Goal: Task Accomplishment & Management: Manage account settings

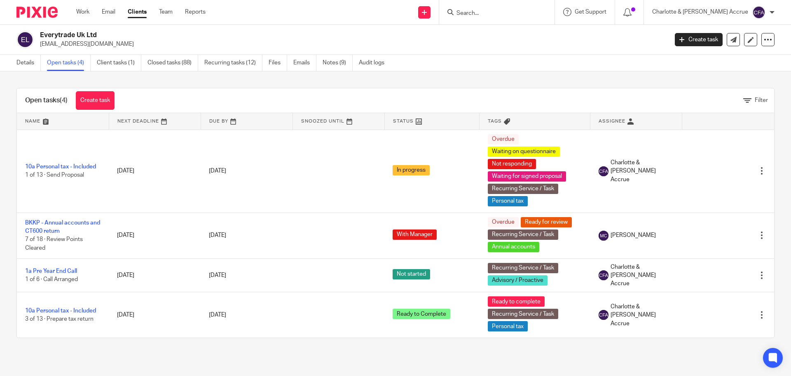
click at [494, 10] on input "Search" at bounding box center [493, 13] width 74 height 7
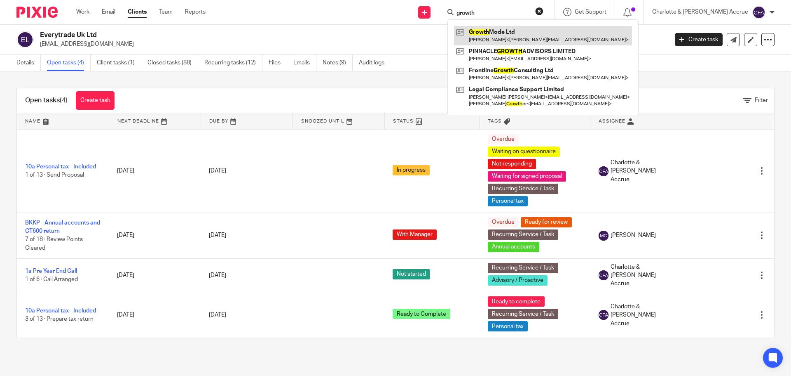
type input "growth"
click at [518, 33] on link at bounding box center [543, 35] width 178 height 19
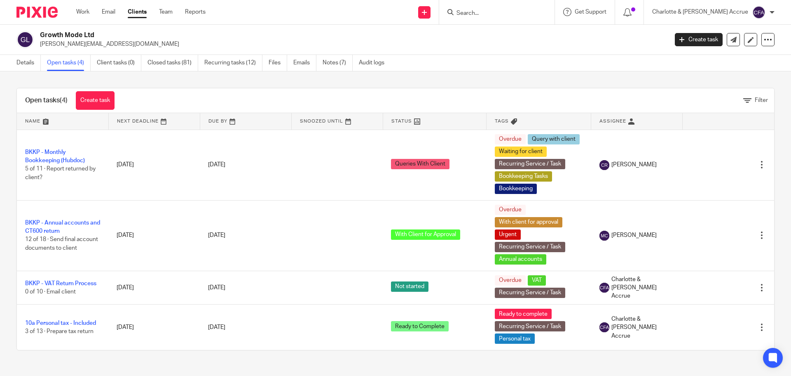
click at [502, 13] on input "Search" at bounding box center [493, 13] width 74 height 7
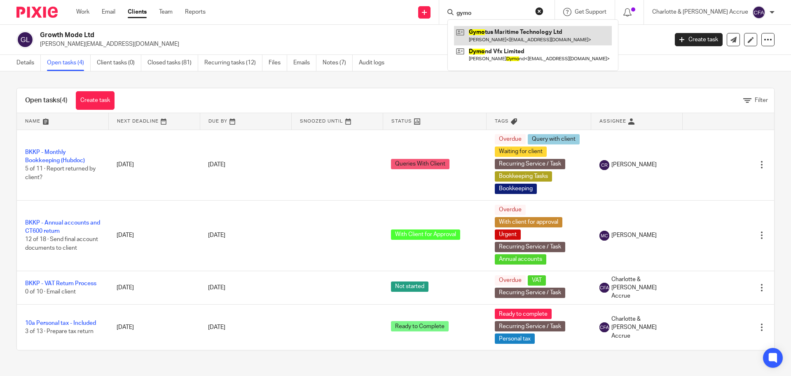
type input "gymo"
click at [534, 33] on link at bounding box center [533, 35] width 158 height 19
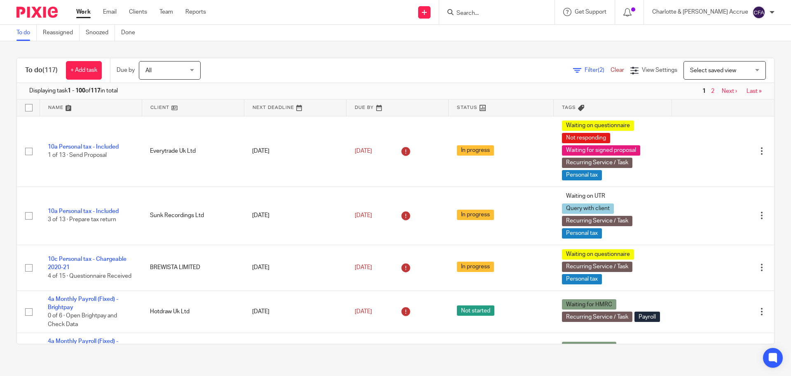
click at [585, 68] on span "Filter (2)" at bounding box center [598, 70] width 26 height 6
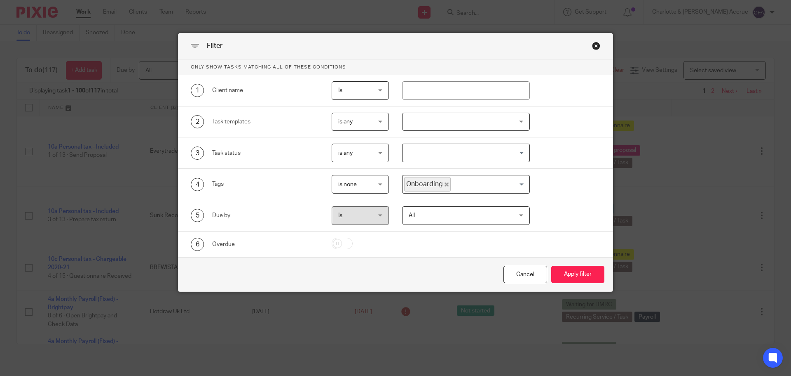
click at [357, 181] on span "is none" at bounding box center [358, 183] width 40 height 17
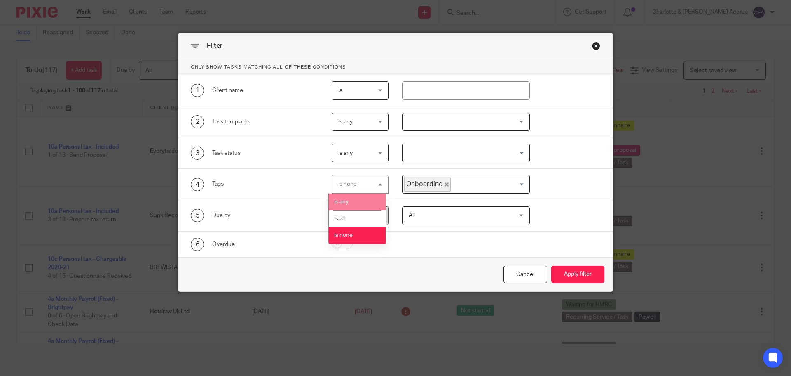
click at [355, 204] on li "is any" at bounding box center [357, 201] width 57 height 17
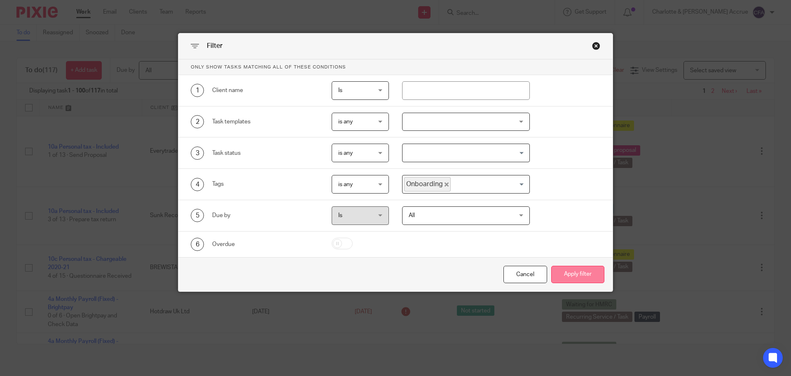
click at [578, 275] on button "Apply filter" at bounding box center [578, 274] width 53 height 18
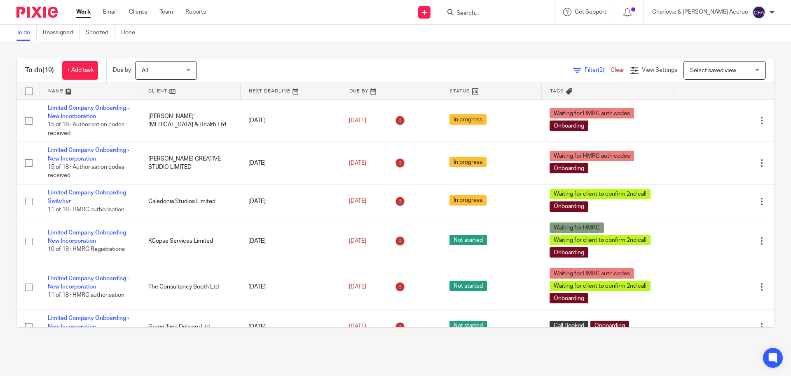
drag, startPoint x: 80, startPoint y: 109, endPoint x: 220, endPoint y: 85, distance: 141.8
click at [226, 70] on div "Filter (2) Clear View Settings View Settings (2) Filters Clear Save Manage save…" at bounding box center [492, 70] width 563 height 19
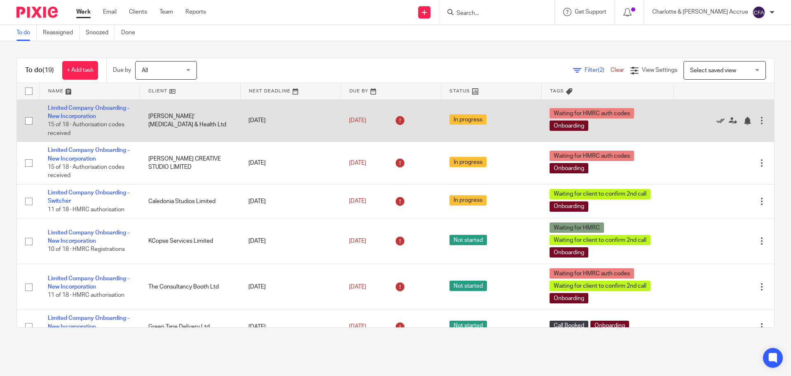
click at [717, 120] on icon at bounding box center [721, 121] width 8 height 8
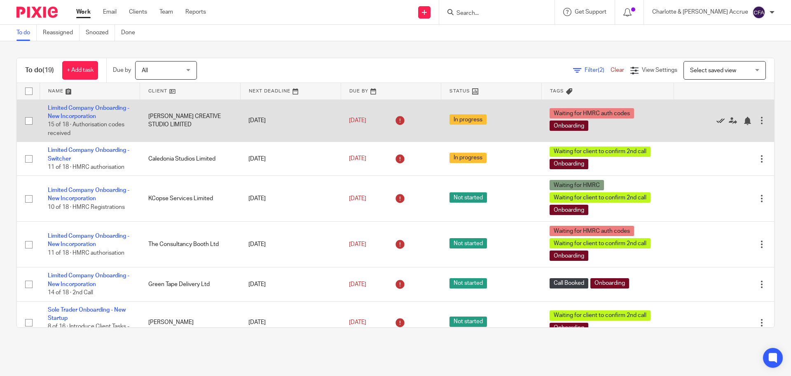
click at [717, 119] on icon at bounding box center [721, 121] width 8 height 8
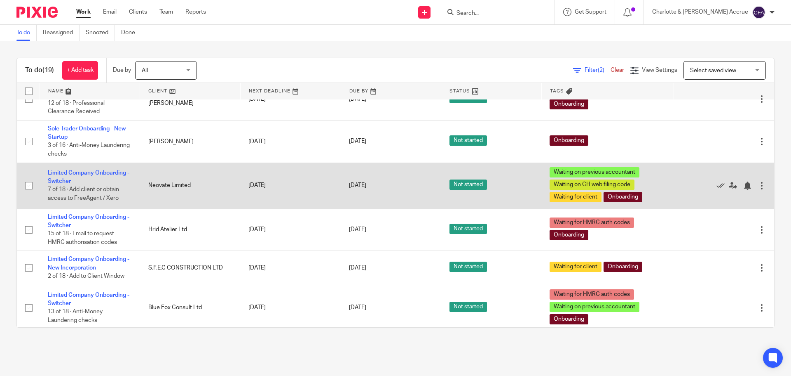
scroll to position [447, 0]
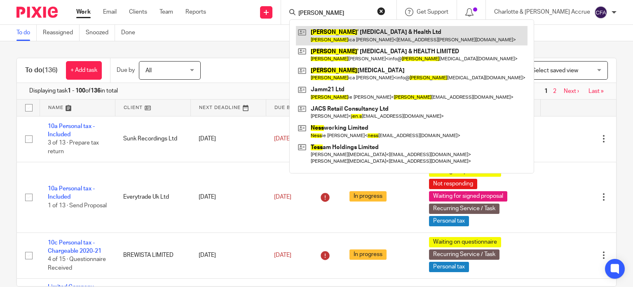
type input "jess"
click at [366, 38] on link at bounding box center [412, 35] width 232 height 19
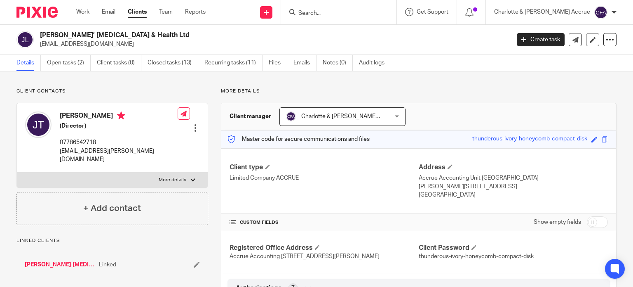
drag, startPoint x: 345, startPoint y: 13, endPoint x: 378, endPoint y: 21, distance: 33.1
click at [345, 13] on input "Search" at bounding box center [335, 13] width 74 height 7
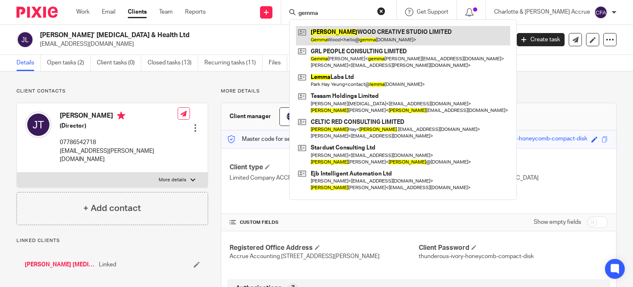
type input "gemma"
click at [380, 33] on link at bounding box center [403, 35] width 214 height 19
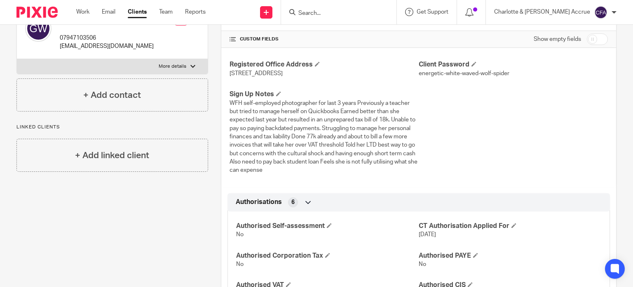
scroll to position [247, 0]
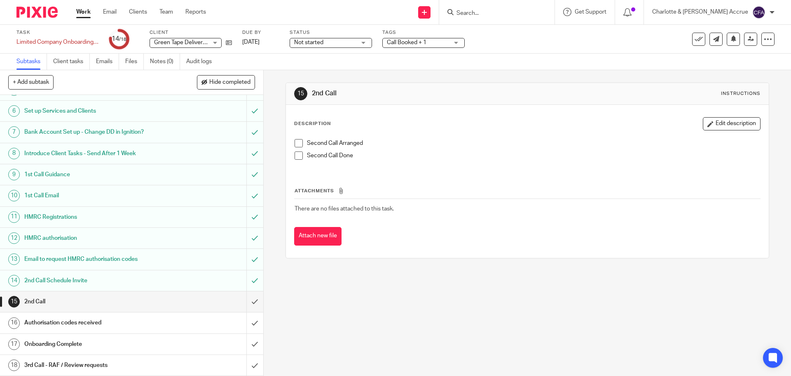
scroll to position [109, 0]
click at [244, 302] on input "submit" at bounding box center [131, 301] width 263 height 21
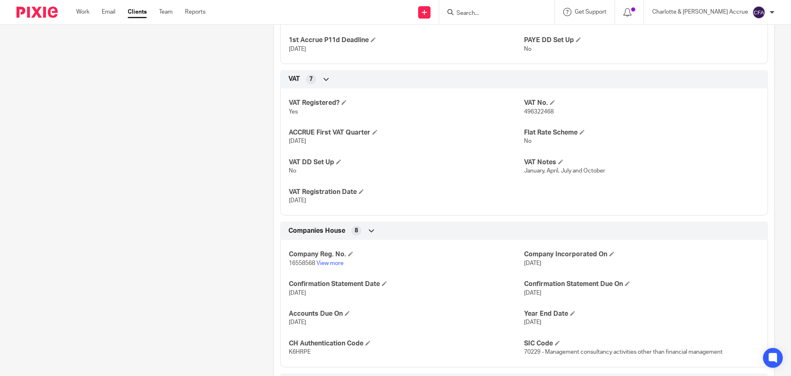
scroll to position [247, 0]
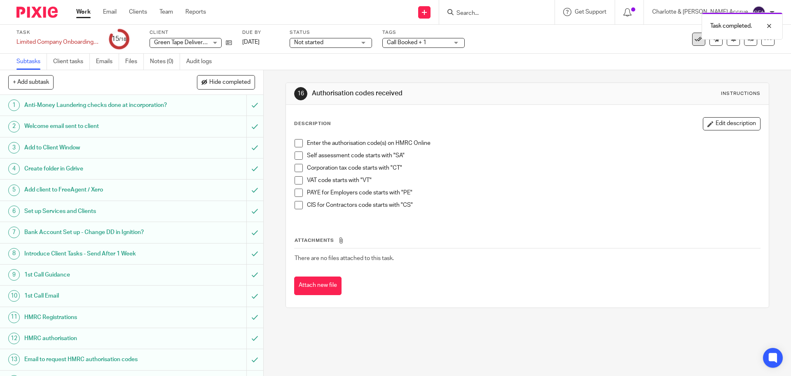
click at [695, 40] on icon at bounding box center [699, 39] width 8 height 8
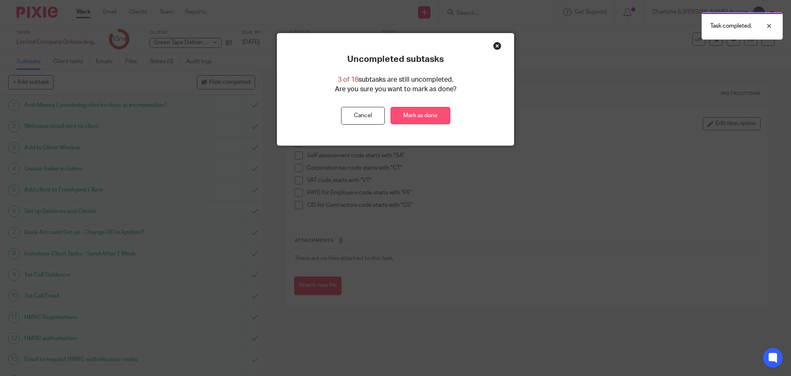
click at [409, 113] on link "Mark as done" at bounding box center [421, 116] width 60 height 18
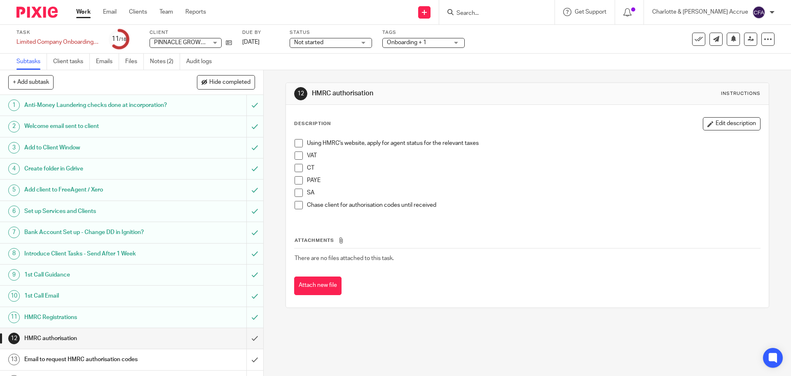
scroll to position [109, 0]
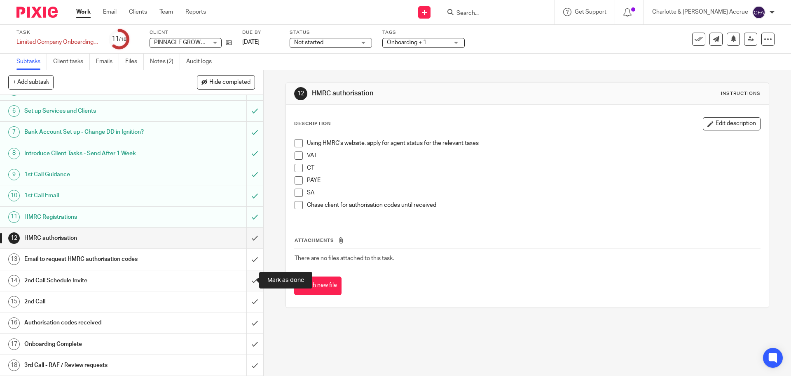
click at [244, 278] on input "submit" at bounding box center [131, 280] width 263 height 21
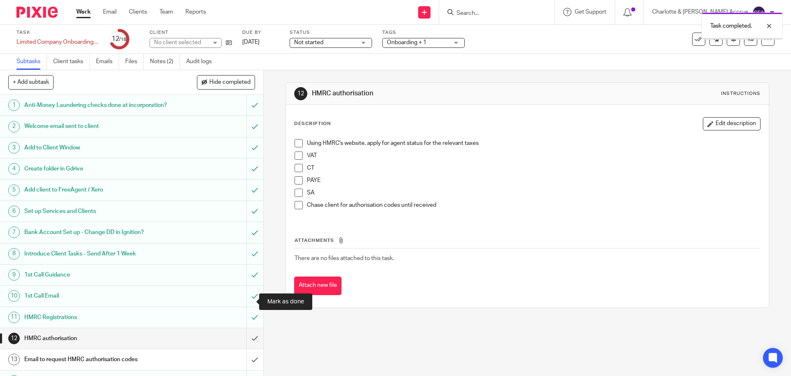
scroll to position [109, 0]
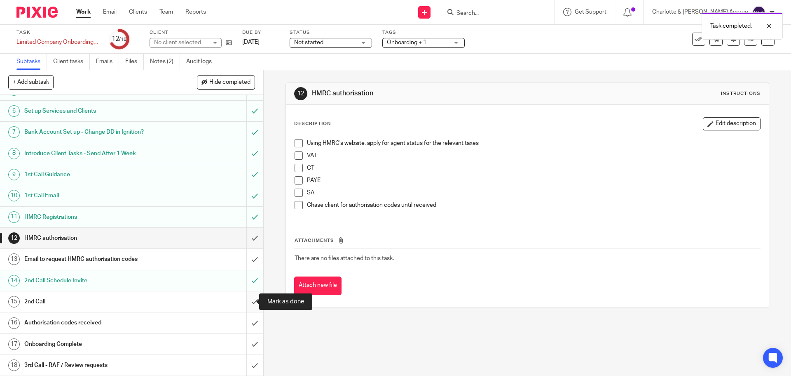
click at [249, 301] on input "submit" at bounding box center [131, 301] width 263 height 21
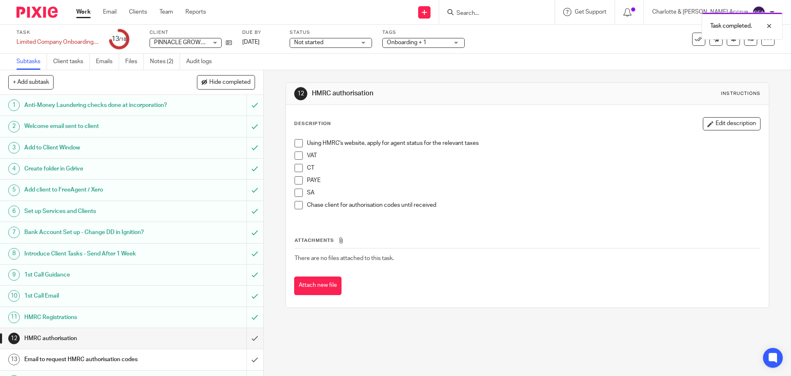
drag, startPoint x: 406, startPoint y: 42, endPoint x: 425, endPoint y: 62, distance: 28.0
click at [406, 42] on span "Onboarding + 1" at bounding box center [407, 43] width 40 height 6
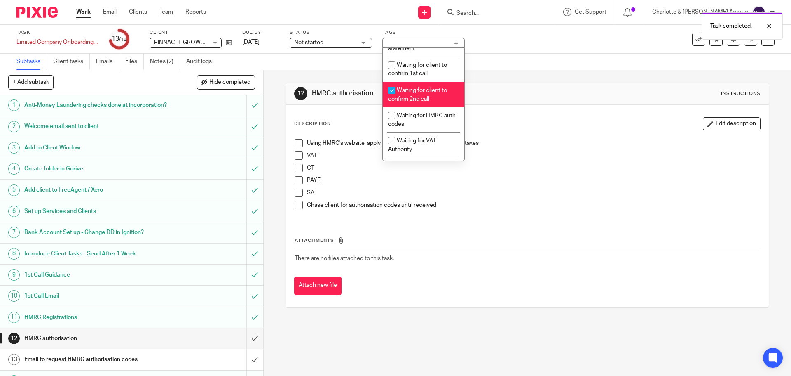
click at [411, 102] on span "Waiting for client to confirm 2nd call" at bounding box center [417, 94] width 59 height 14
checkbox input "false"
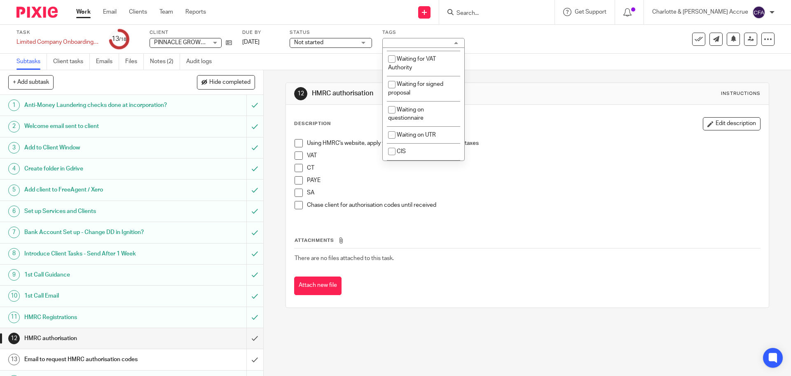
scroll to position [660, 0]
click at [409, 45] on span "Waiting for HMRC auth codes" at bounding box center [422, 37] width 68 height 14
checkbox input "true"
click at [315, 83] on div "12 HMRC authorisation Instructions" at bounding box center [527, 94] width 483 height 22
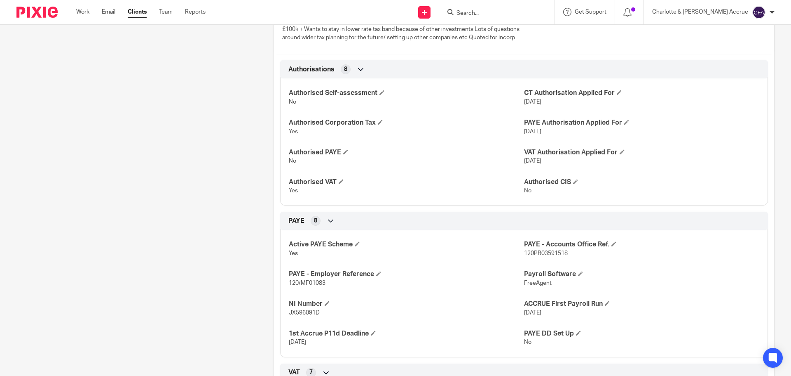
scroll to position [247, 0]
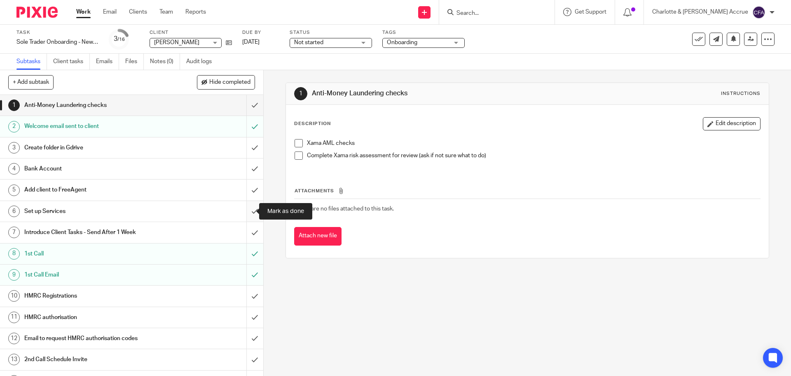
click at [244, 211] on input "submit" at bounding box center [131, 211] width 263 height 21
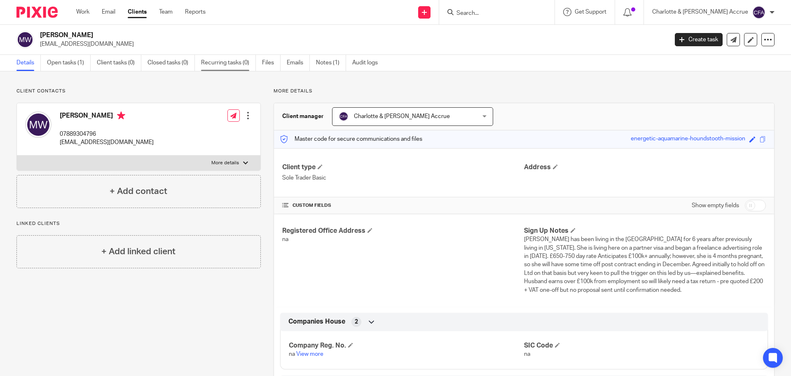
click at [235, 62] on link "Recurring tasks (0)" at bounding box center [228, 63] width 55 height 16
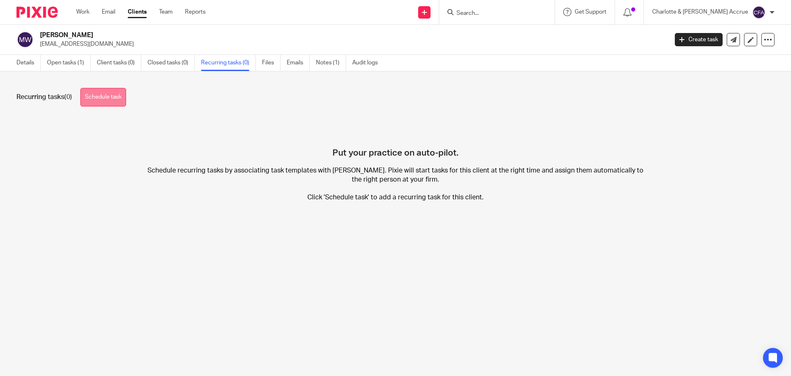
click at [110, 95] on link "Schedule task" at bounding box center [103, 97] width 46 height 19
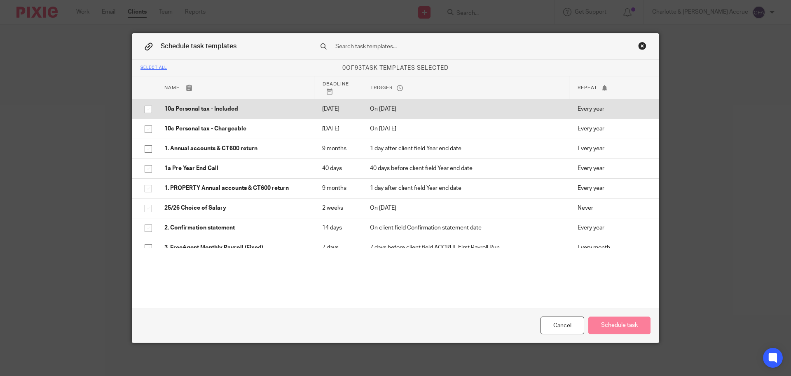
click at [170, 113] on p "10a Personal tax - Included" at bounding box center [234, 109] width 141 height 8
checkbox input "true"
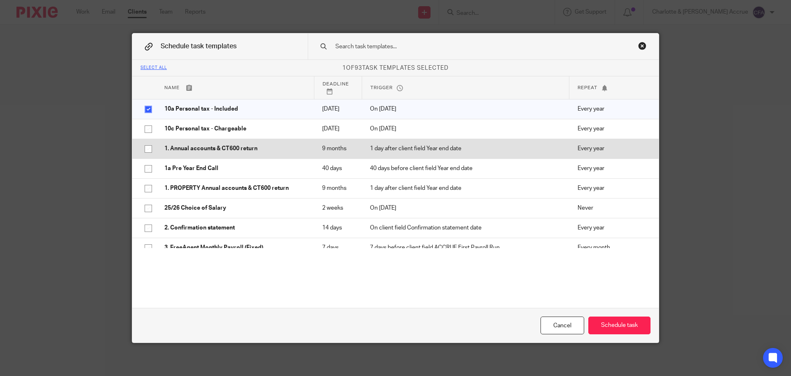
click at [167, 153] on p "1. Annual accounts & CT600 return" at bounding box center [234, 148] width 141 height 8
checkbox input "false"
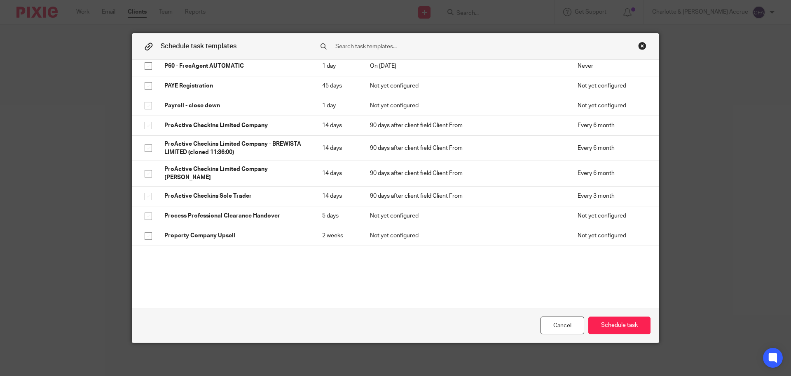
scroll to position [1443, 0]
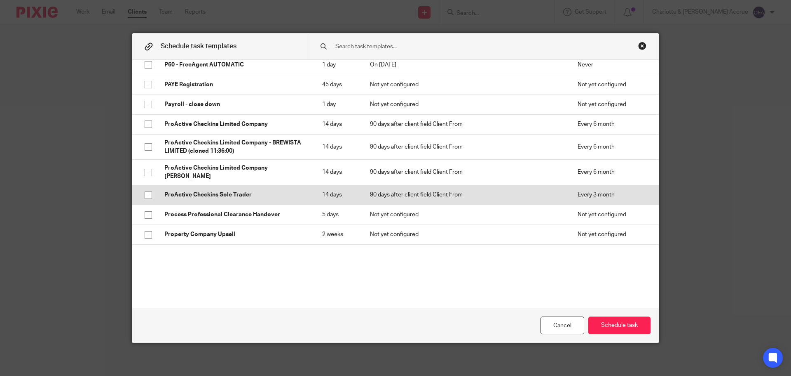
click at [233, 197] on p "ProActive Checkins Sole Trader" at bounding box center [234, 194] width 141 height 8
checkbox input "true"
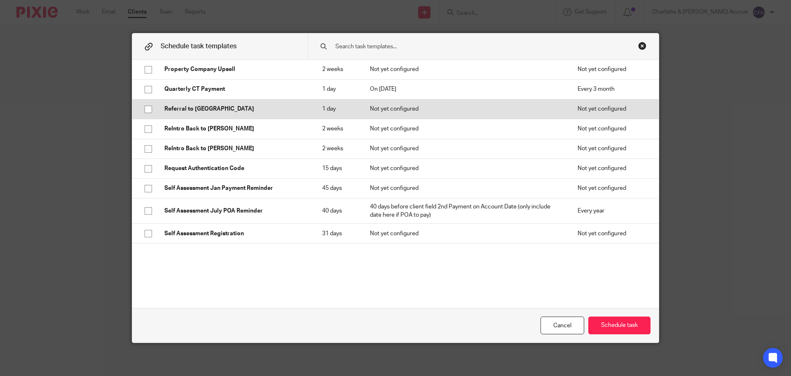
click at [240, 192] on p "Self Assessment Jan Payment Reminder" at bounding box center [234, 188] width 141 height 8
checkbox input "true"
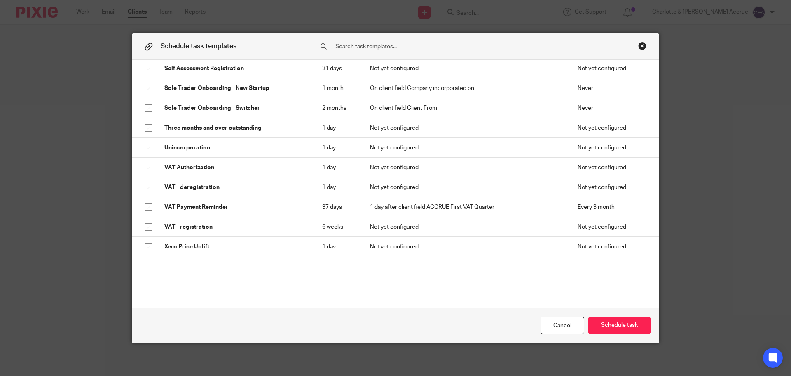
scroll to position [1806, 0]
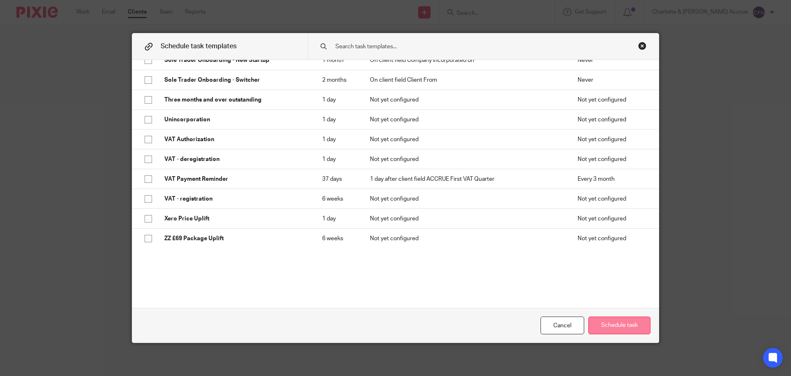
click at [618, 321] on button "Schedule task" at bounding box center [620, 325] width 62 height 18
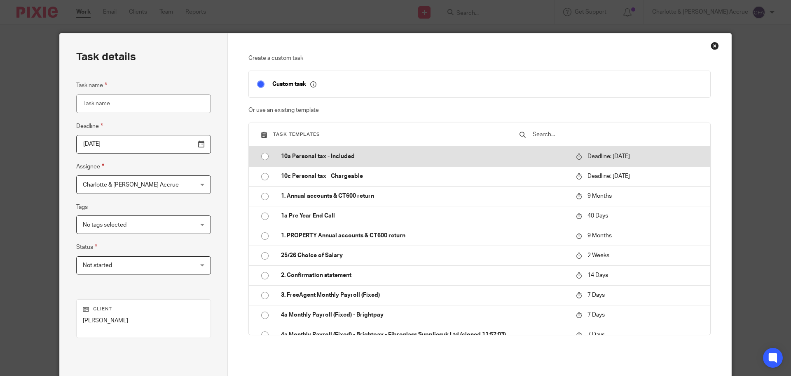
click at [377, 154] on p "10a Personal tax - Included" at bounding box center [424, 156] width 287 height 8
type input "2026-01-31"
type input "10a Personal tax - Included"
checkbox input "false"
radio input "true"
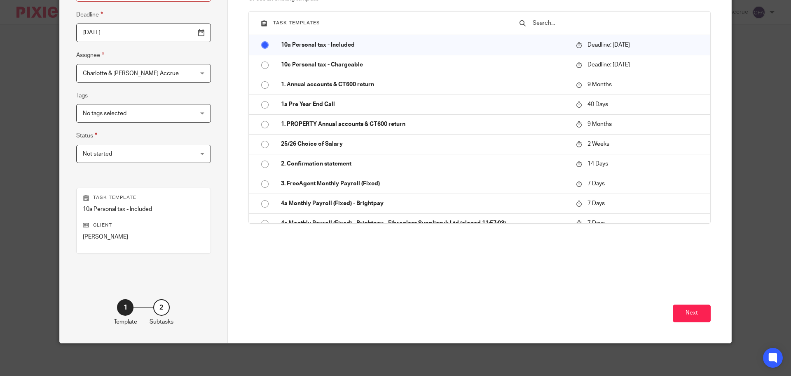
scroll to position [112, 0]
click at [698, 315] on button "Next" at bounding box center [692, 313] width 38 height 18
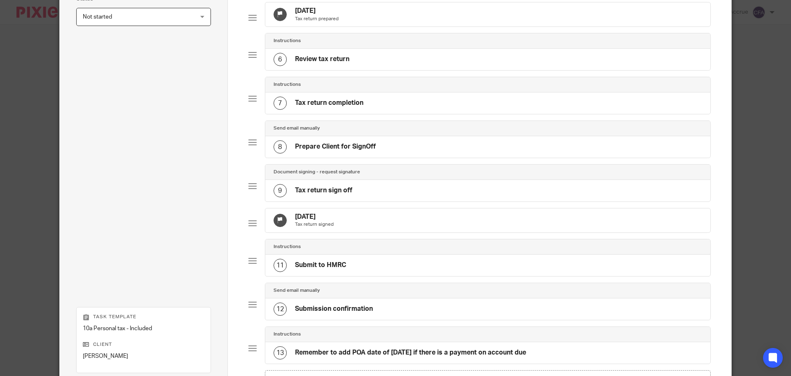
scroll to position [380, 0]
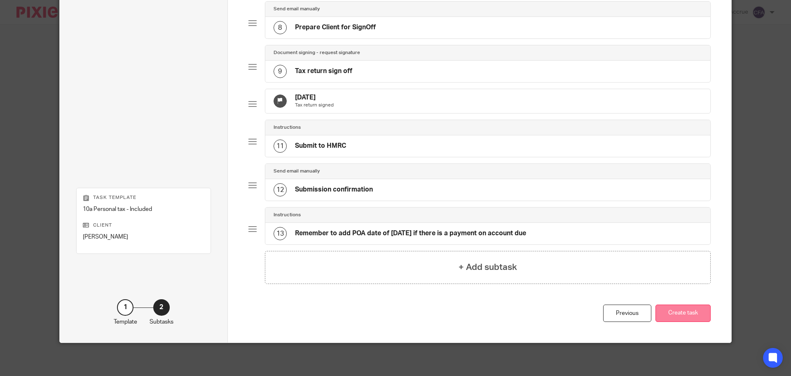
drag, startPoint x: 672, startPoint y: 309, endPoint x: 675, endPoint y: 312, distance: 4.4
click at [672, 310] on button "Create task" at bounding box center [683, 313] width 55 height 18
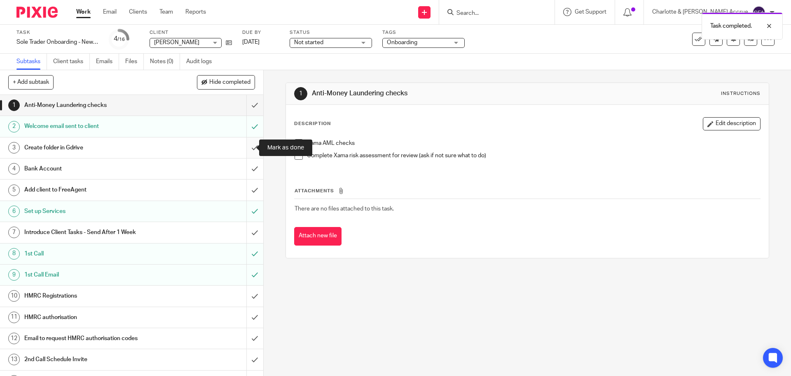
click at [248, 148] on input "submit" at bounding box center [131, 147] width 263 height 21
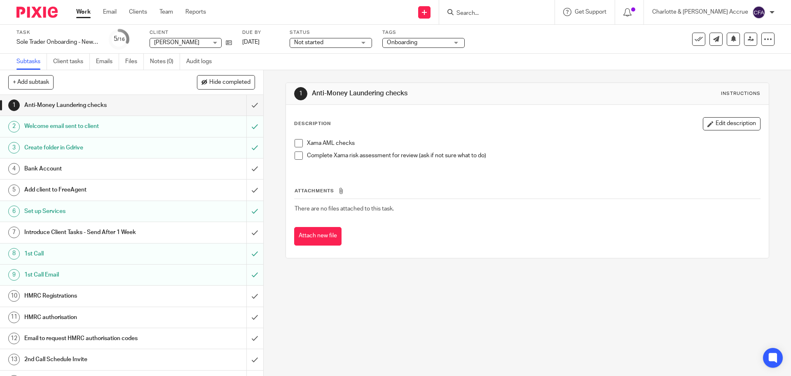
click at [428, 42] on span "Onboarding" at bounding box center [418, 42] width 62 height 9
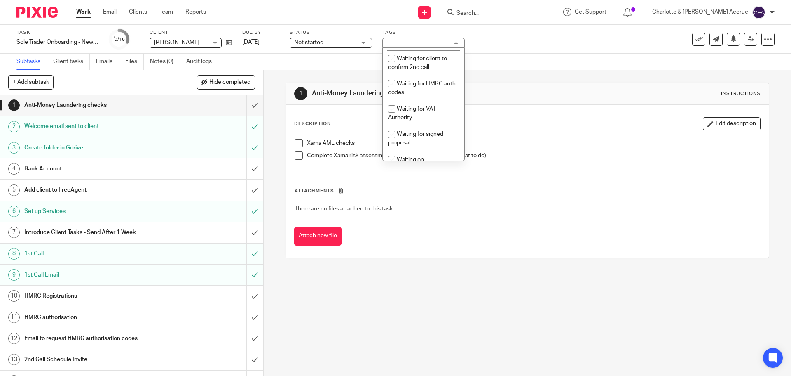
scroll to position [618, 0]
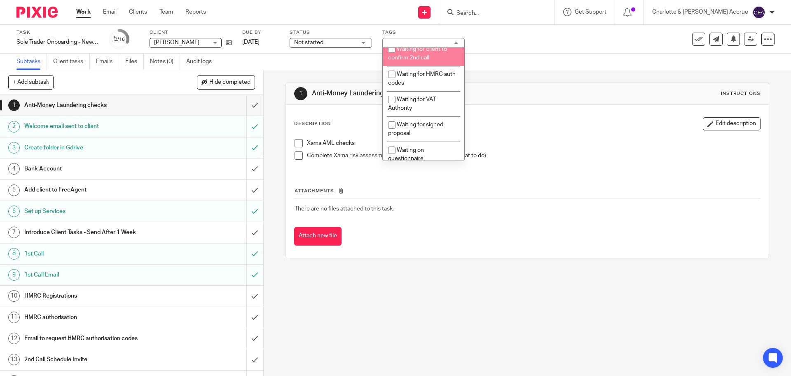
click at [427, 61] on span "Waiting for client to confirm 2nd call" at bounding box center [417, 53] width 59 height 14
checkbox input "true"
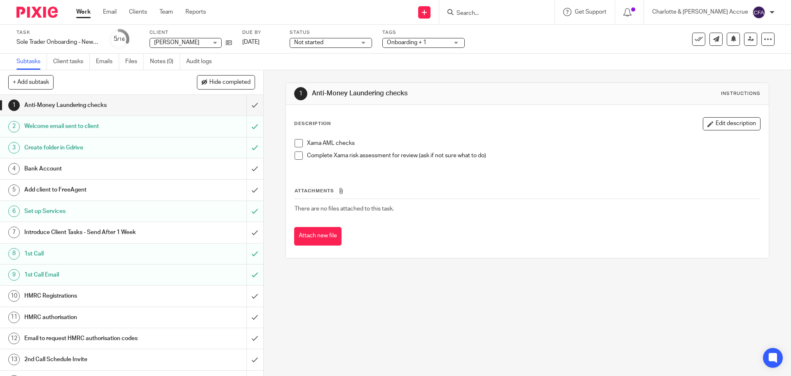
click at [270, 99] on div "1 Anti-Money Laundering checks Instructions Description Edit description Xama A…" at bounding box center [528, 222] width 528 height 305
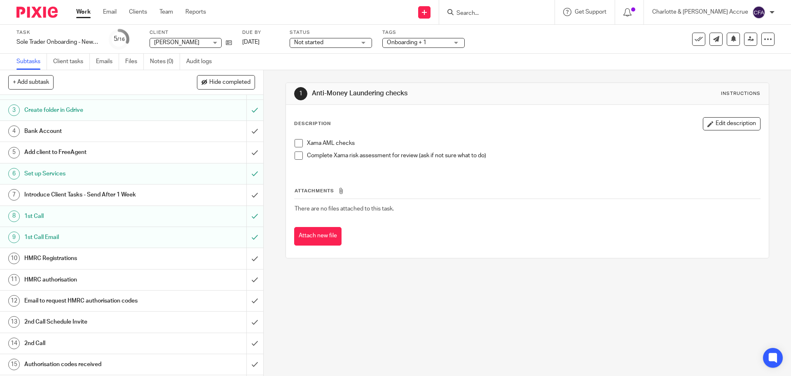
scroll to position [0, 0]
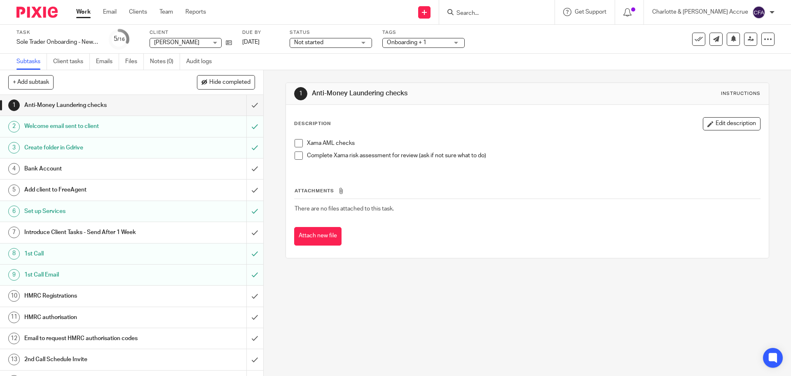
click at [275, 121] on div "1 Anti-Money Laundering checks Instructions Description Edit description Xama A…" at bounding box center [528, 222] width 528 height 305
click at [320, 42] on span "Not started" at bounding box center [308, 43] width 29 height 6
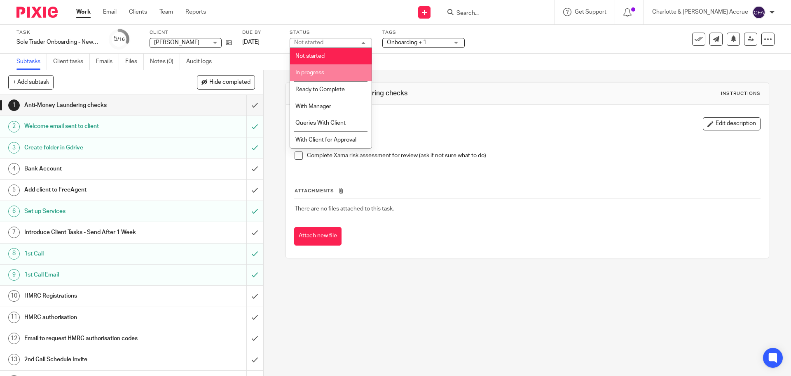
click at [319, 68] on li "In progress" at bounding box center [331, 72] width 82 height 17
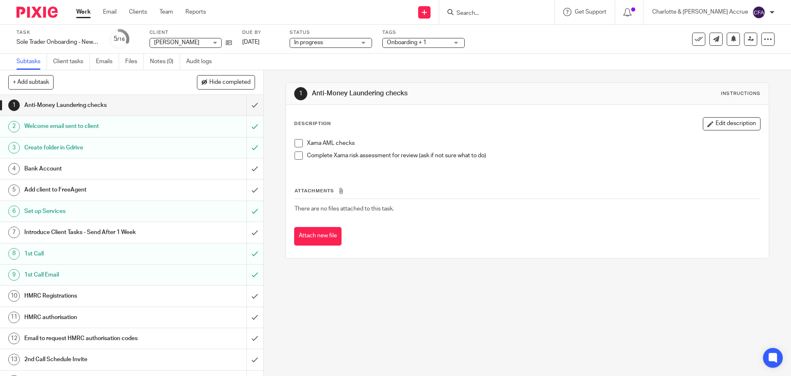
click at [274, 96] on div "1 Anti-Money Laundering checks Instructions Description Edit description Xama A…" at bounding box center [528, 222] width 528 height 305
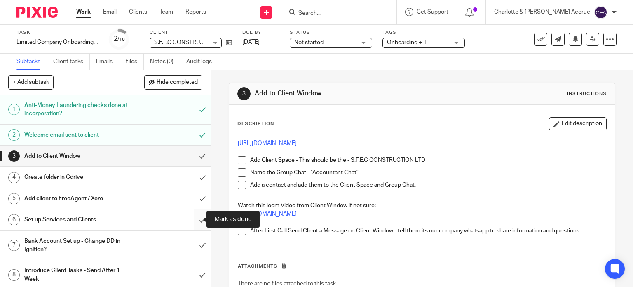
click at [194, 220] on input "submit" at bounding box center [105, 219] width 211 height 21
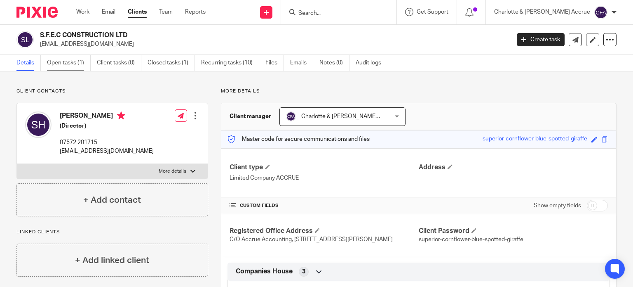
click at [63, 63] on link "Open tasks (1)" at bounding box center [69, 63] width 44 height 16
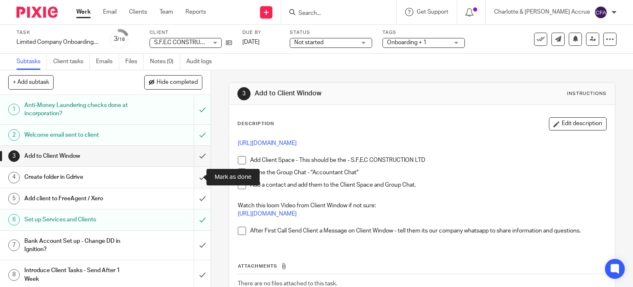
click at [191, 176] on input "submit" at bounding box center [105, 177] width 211 height 21
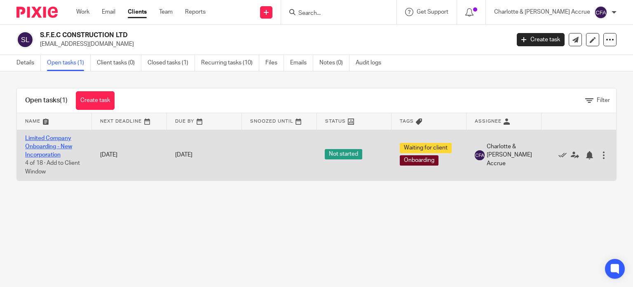
click at [44, 146] on link "Limited Company Onboarding - New Incorporation" at bounding box center [48, 146] width 47 height 23
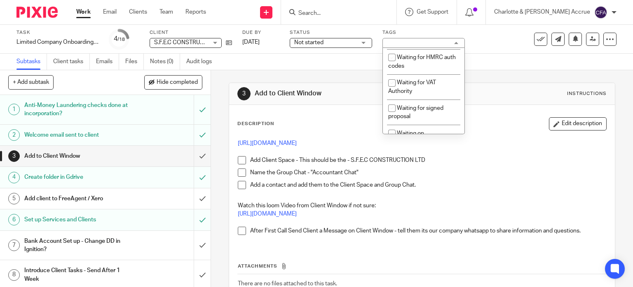
scroll to position [618, 0]
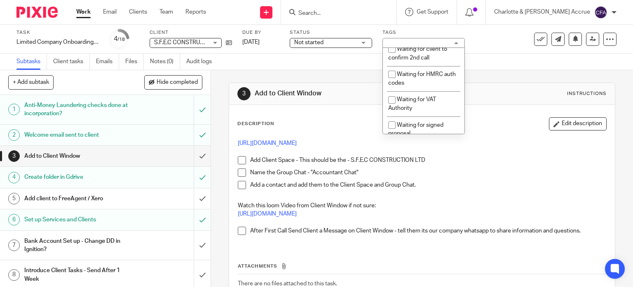
click at [418, 35] on span "Waiting for client to confirm 1st call" at bounding box center [417, 28] width 59 height 14
checkbox input "true"
click at [327, 70] on div "3 Add to Client Window Instructions Description Edit description [URL][DOMAIN_N…" at bounding box center [422, 207] width 387 height 275
